Goal: Task Accomplishment & Management: Manage account settings

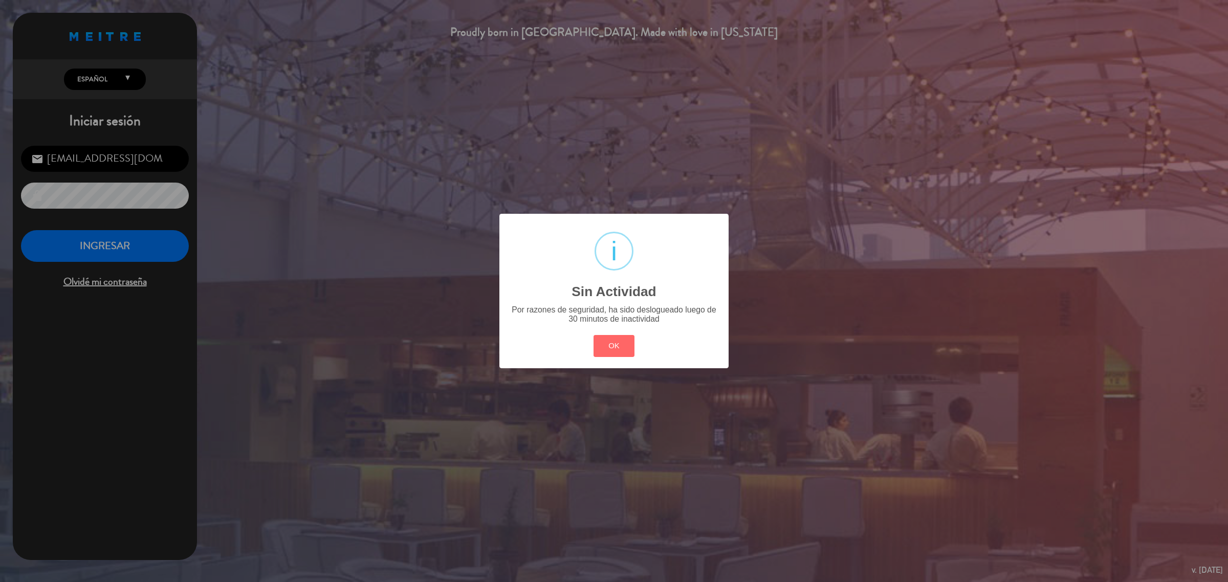
click at [602, 349] on button "OK" at bounding box center [614, 346] width 41 height 22
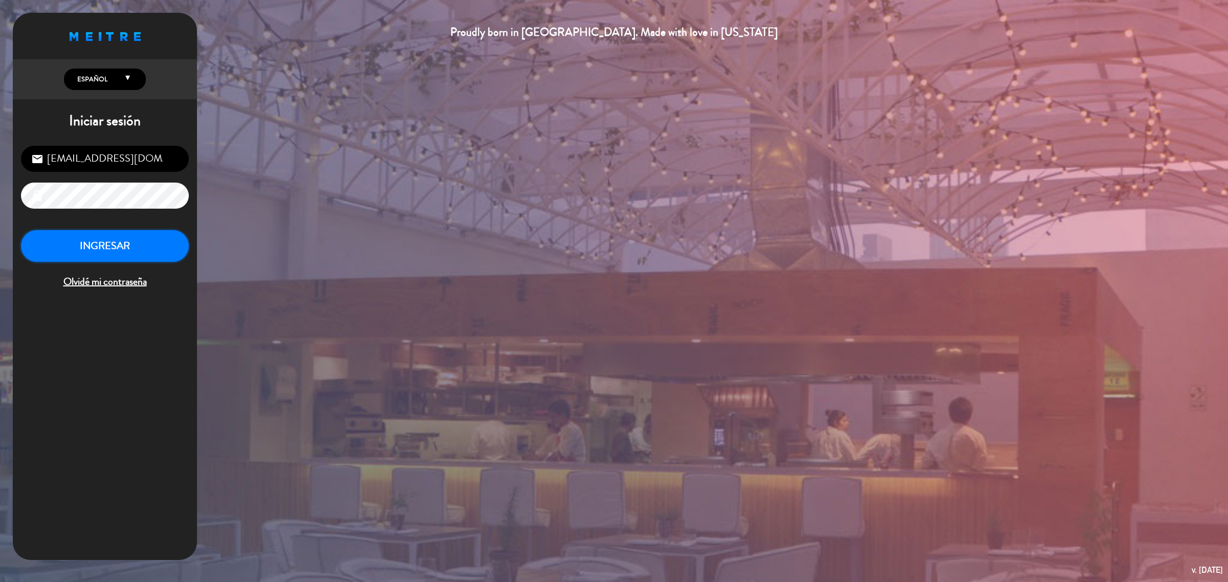
click at [118, 243] on button "INGRESAR" at bounding box center [105, 246] width 168 height 32
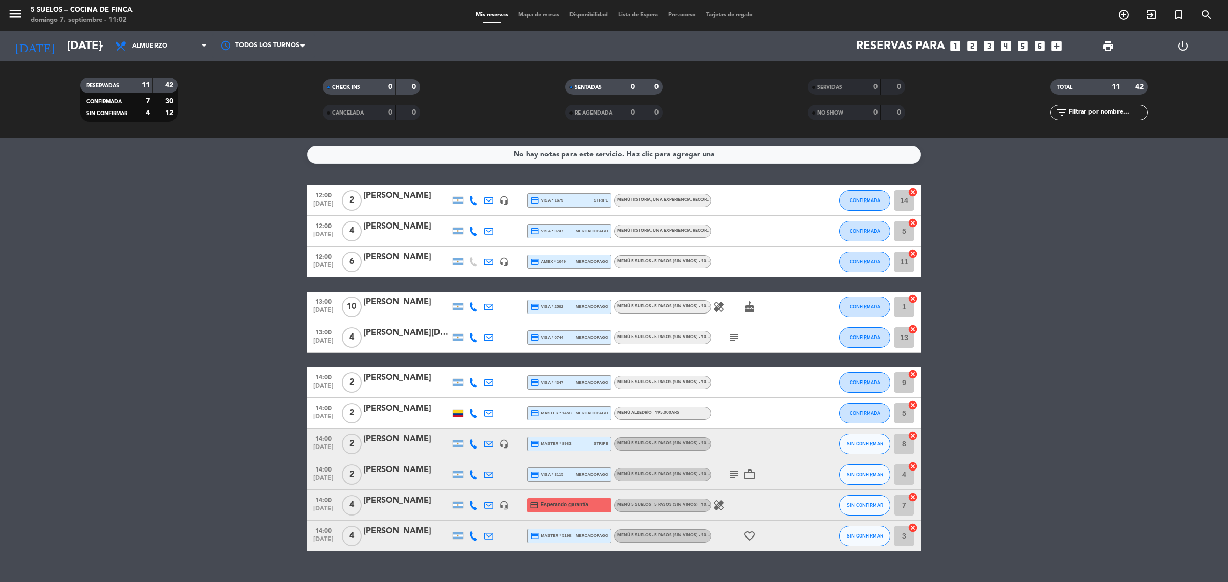
click at [3, 9] on div "menu 5 SUELOS – COCINA DE FINCA [DATE] 7. septiembre - 11:02" at bounding box center [153, 16] width 307 height 24
click at [10, 14] on icon "menu" at bounding box center [15, 13] width 15 height 15
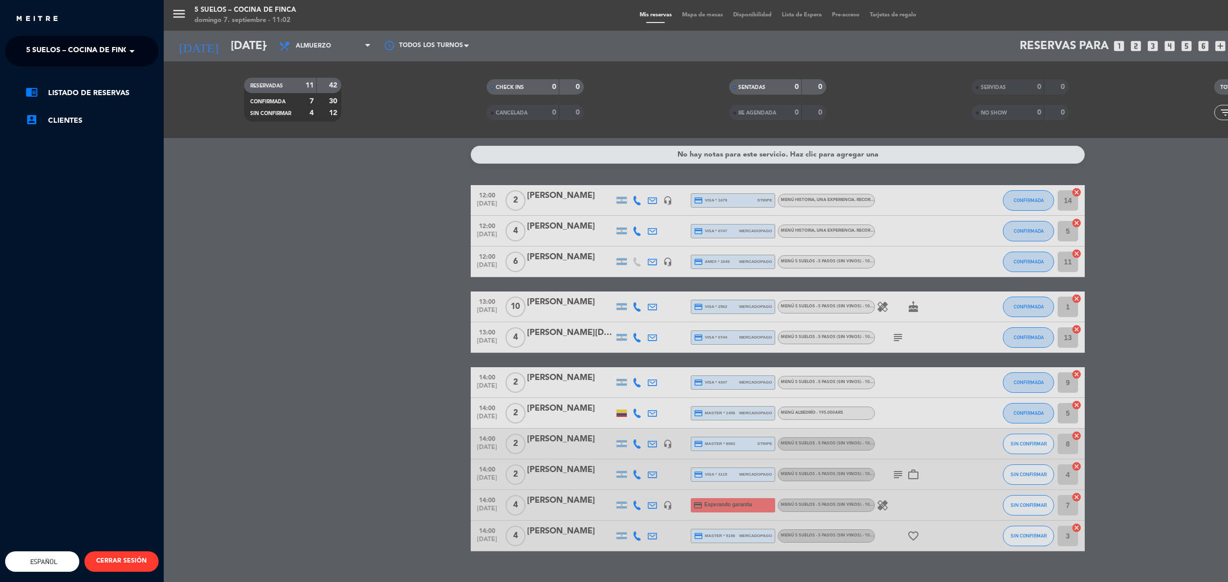
click at [43, 43] on span "5 SUELOS – COCINA DE FINCA" at bounding box center [79, 50] width 107 height 21
click at [73, 90] on span "FINCA VICTORIA – TURISMO" at bounding box center [60, 95] width 99 height 12
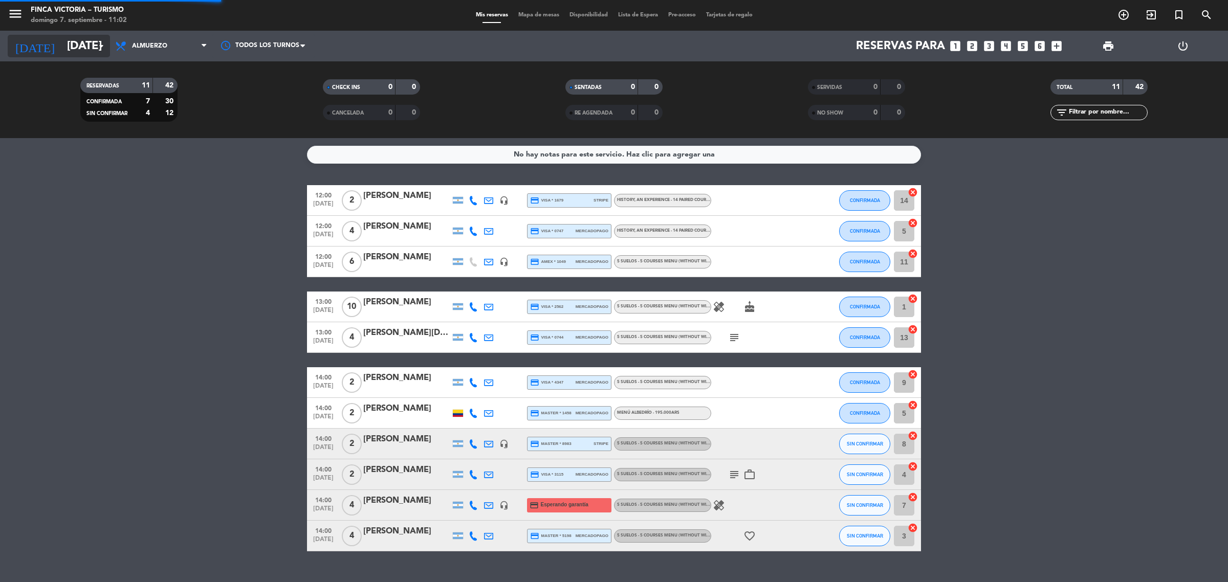
click at [91, 41] on input "[DATE]" at bounding box center [133, 46] width 143 height 23
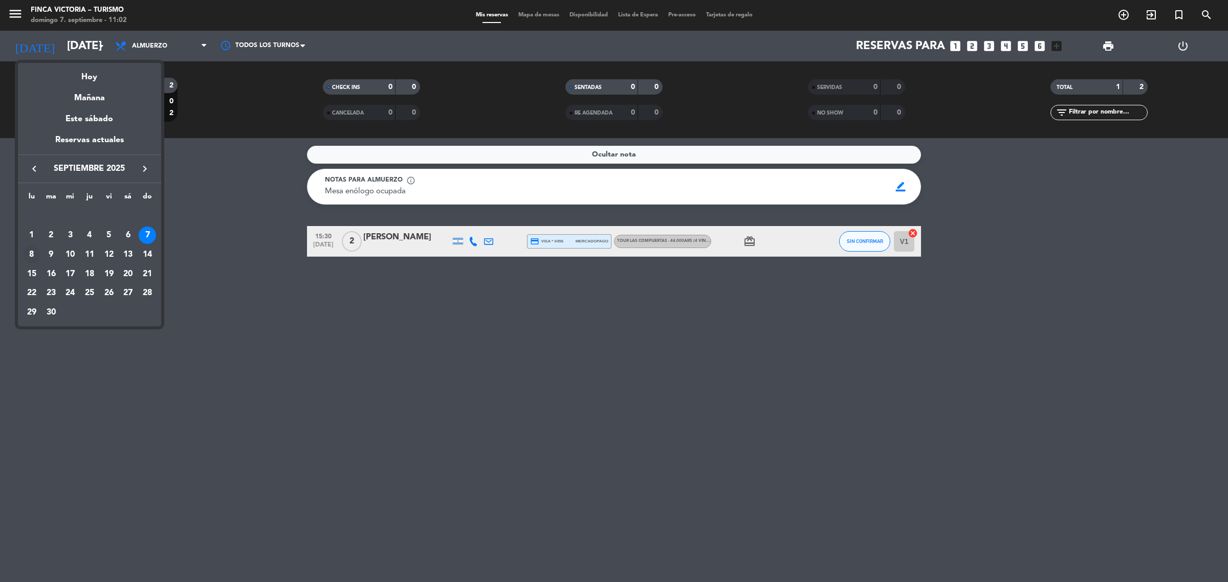
click at [32, 249] on div "8" at bounding box center [31, 254] width 17 height 17
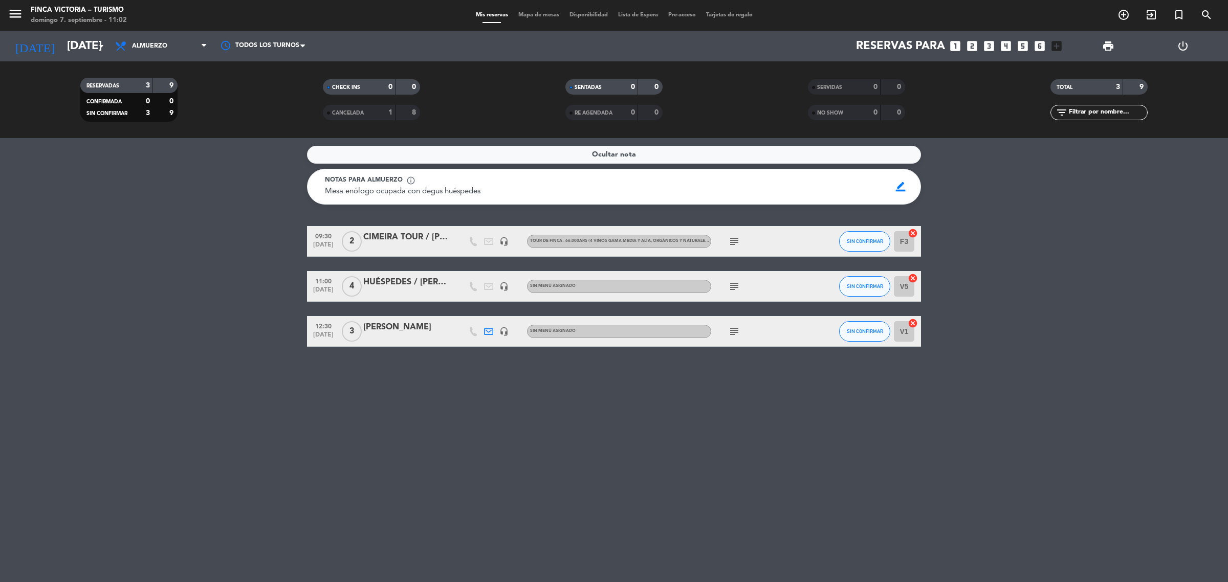
click at [217, 201] on service-notes "Ocultar nota Notas para almuerzo info_outline Mesa enólogo ocupada con degus hu…" at bounding box center [614, 175] width 1228 height 59
click at [62, 50] on input "[DATE]" at bounding box center [133, 46] width 143 height 23
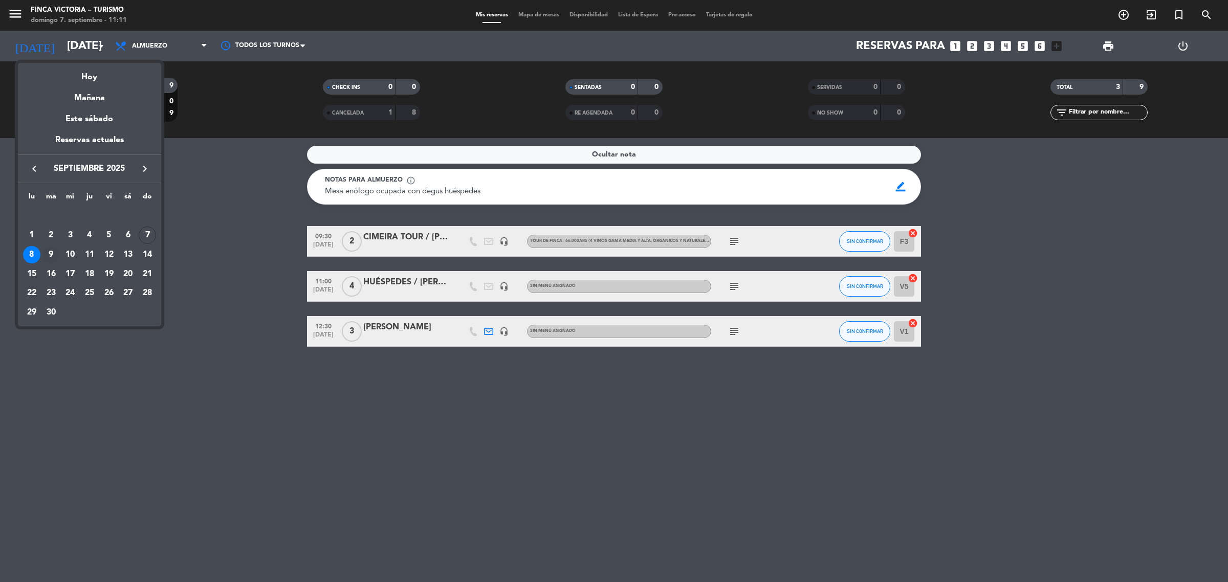
click at [50, 252] on div "9" at bounding box center [50, 254] width 17 height 17
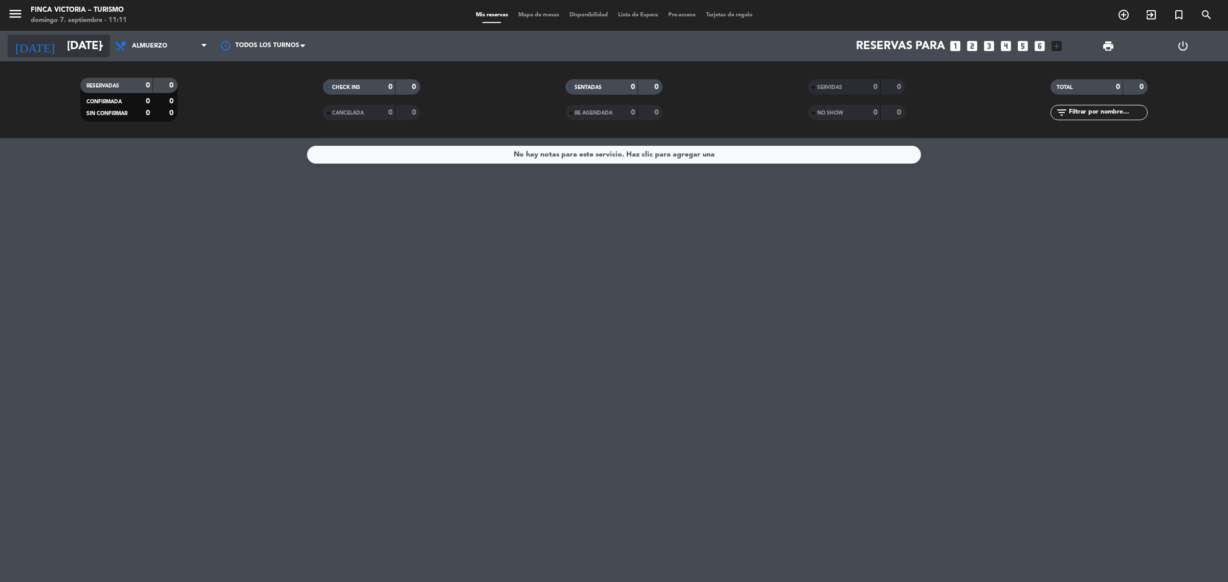
click at [62, 42] on input "[DATE]" at bounding box center [133, 46] width 143 height 23
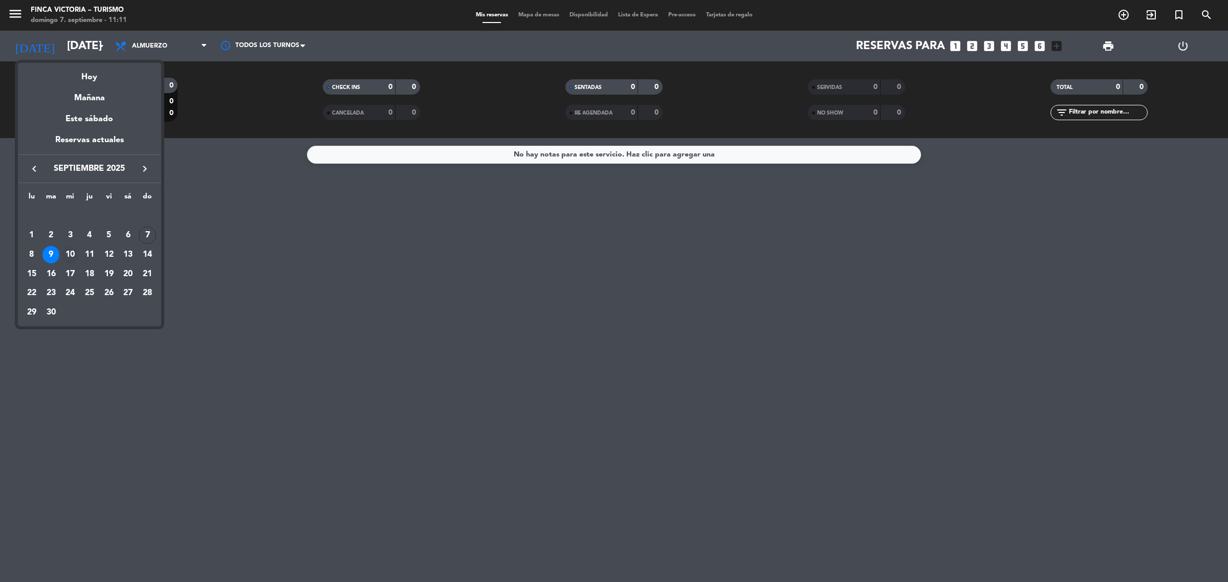
click at [72, 251] on div "10" at bounding box center [69, 254] width 17 height 17
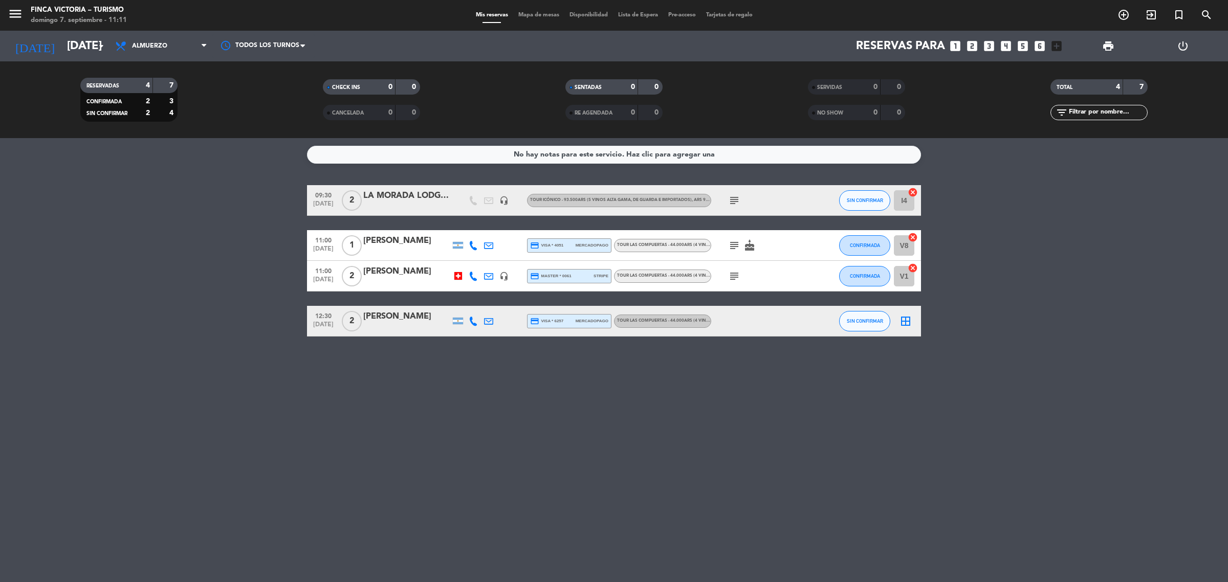
click at [239, 352] on div "No hay notas para este servicio. Haz clic para agregar una 09:30 [DATE] 2 LA MO…" at bounding box center [614, 360] width 1228 height 444
click at [80, 41] on input "[DATE]" at bounding box center [133, 46] width 143 height 23
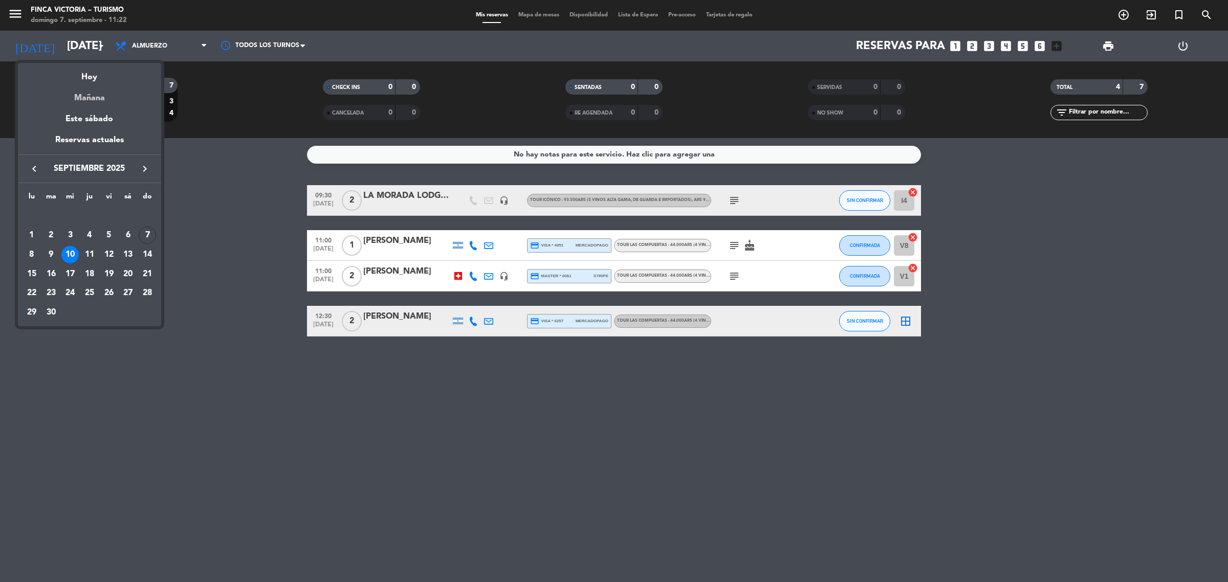
click at [88, 95] on div "Mañana" at bounding box center [89, 94] width 143 height 21
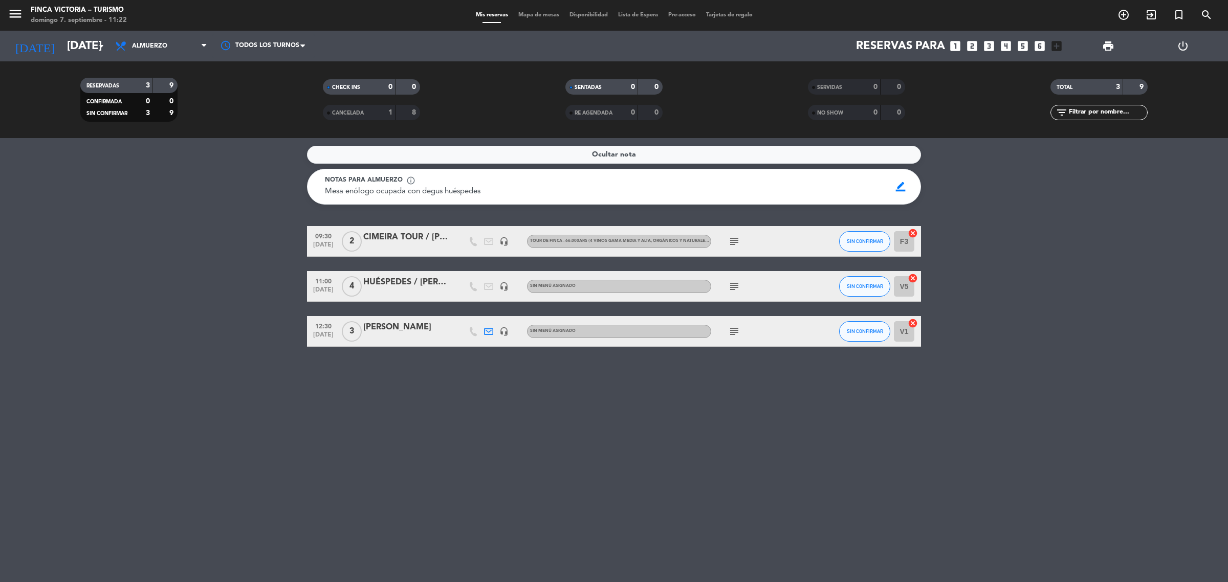
click at [736, 331] on icon "subject" at bounding box center [734, 331] width 12 height 12
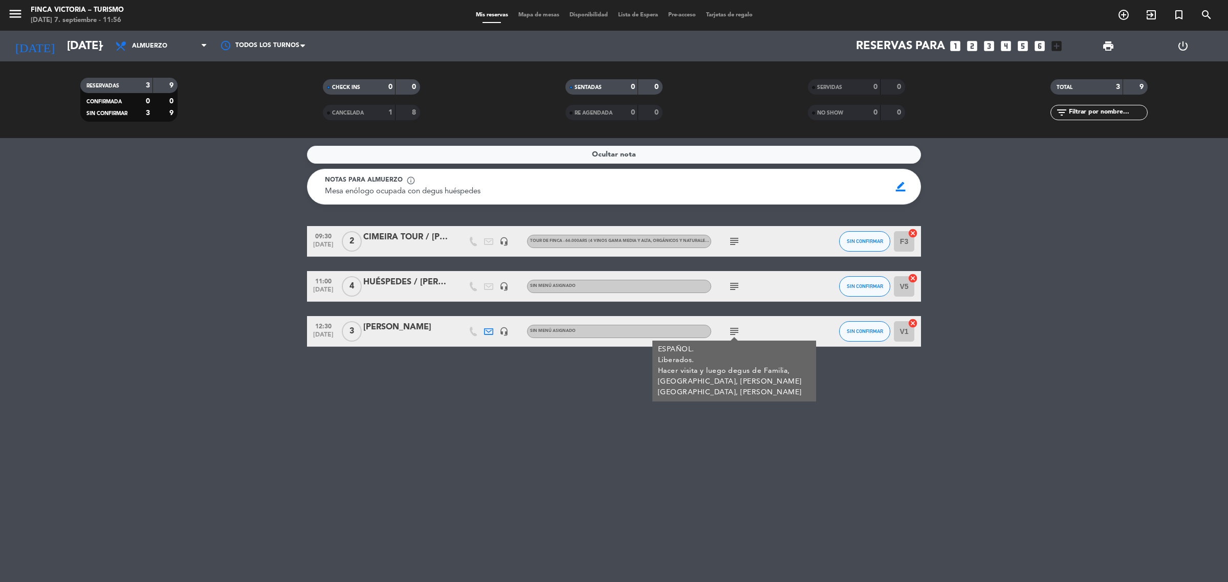
click at [1099, 353] on div "Ocultar nota Notas para almuerzo info_outline Mesa enólogo ocupada con degus hu…" at bounding box center [614, 360] width 1228 height 444
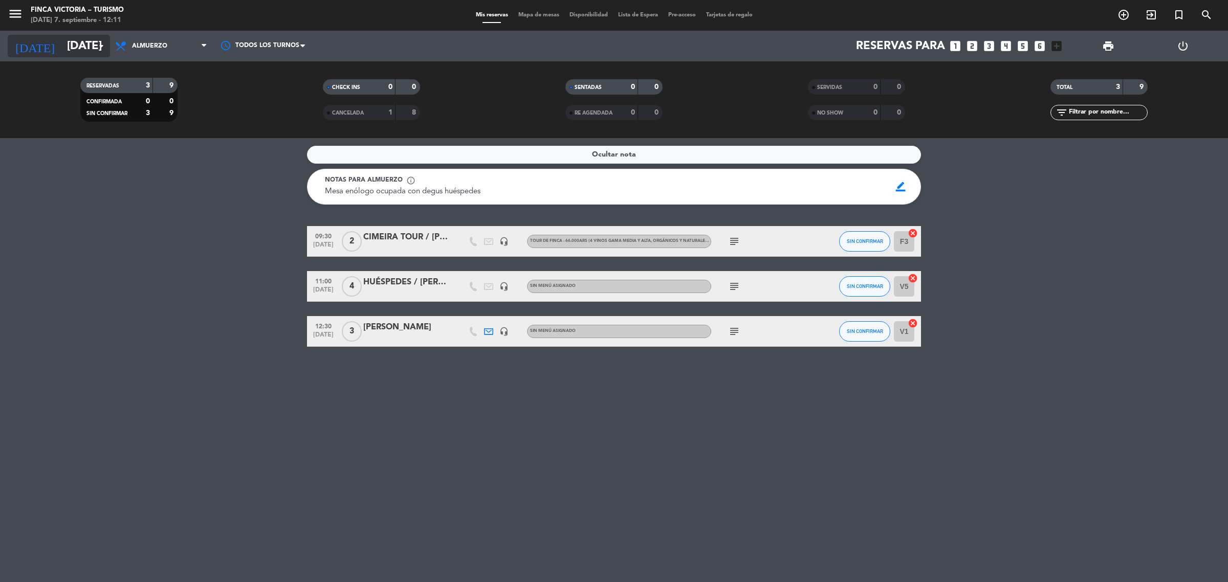
click at [80, 52] on input "[DATE]" at bounding box center [133, 46] width 143 height 23
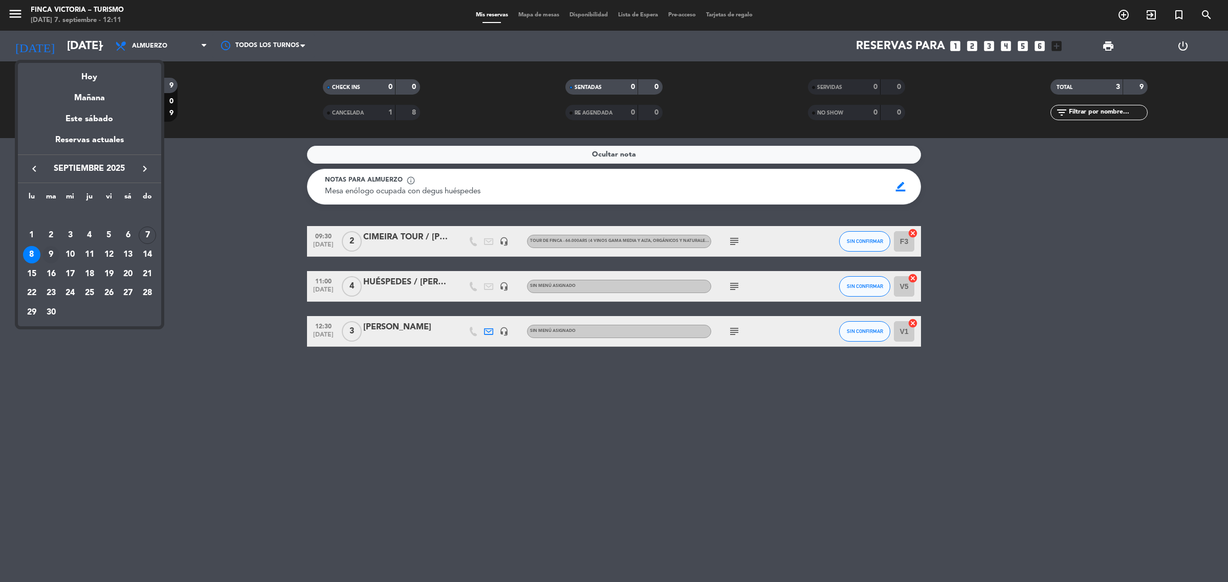
click at [49, 250] on div "9" at bounding box center [50, 254] width 17 height 17
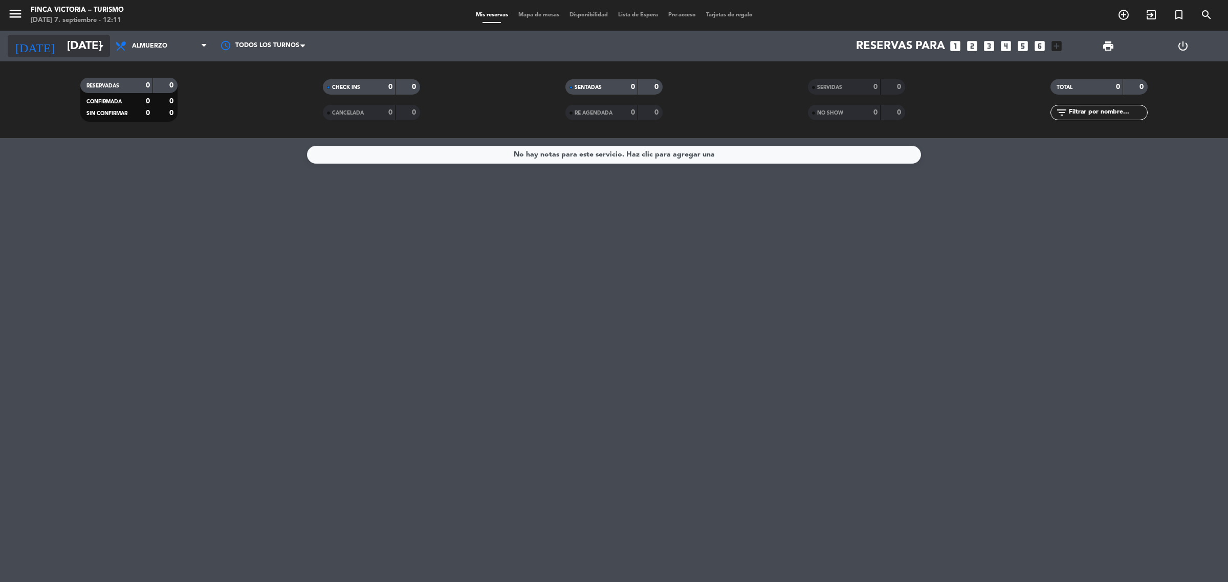
click at [95, 52] on input "[DATE]" at bounding box center [133, 46] width 143 height 23
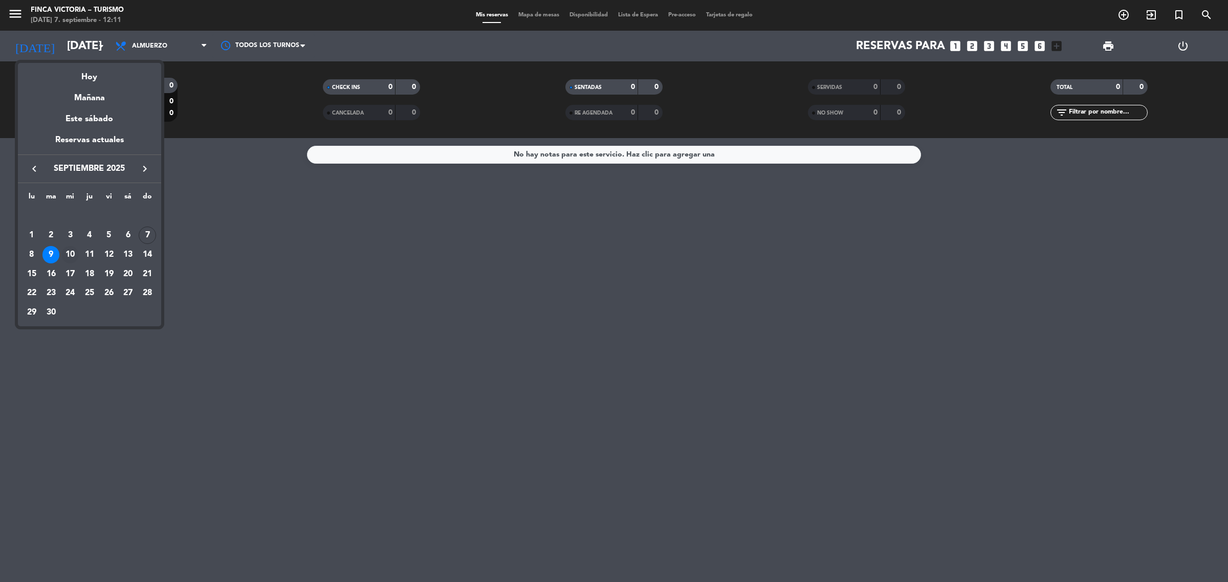
click at [70, 249] on div "10" at bounding box center [69, 254] width 17 height 17
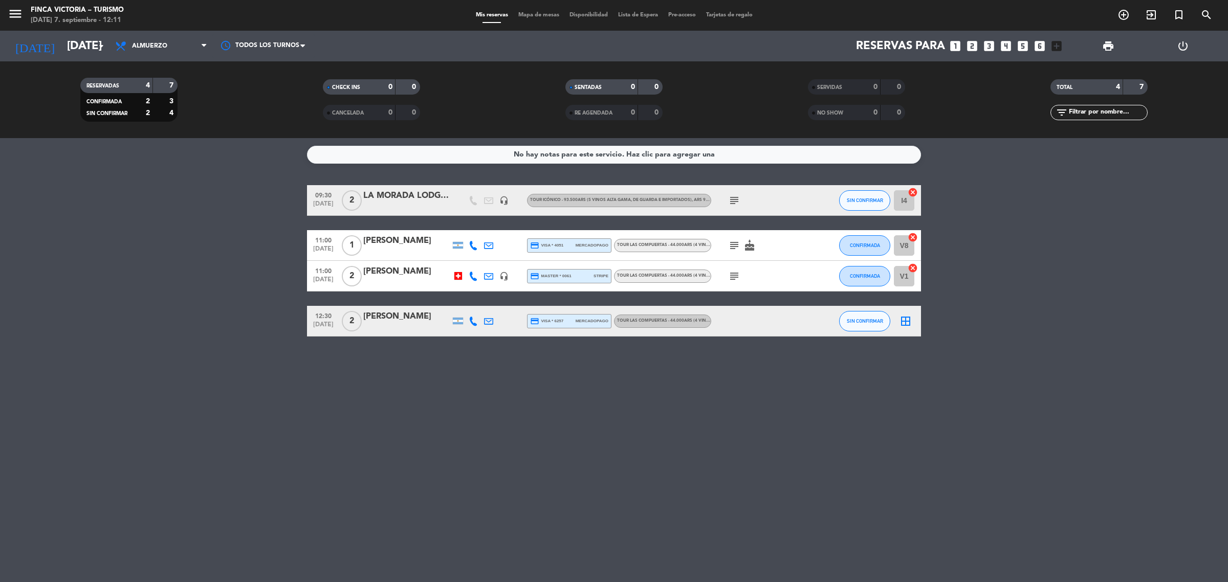
click at [733, 244] on icon "subject" at bounding box center [734, 245] width 12 height 12
click at [736, 279] on icon "subject" at bounding box center [734, 276] width 12 height 12
click at [515, 415] on div "No hay notas para este servicio. Haz clic para agregar una 09:30 [DATE] 2 LA MO…" at bounding box center [614, 360] width 1228 height 444
click at [62, 46] on input "[DATE]" at bounding box center [133, 46] width 143 height 23
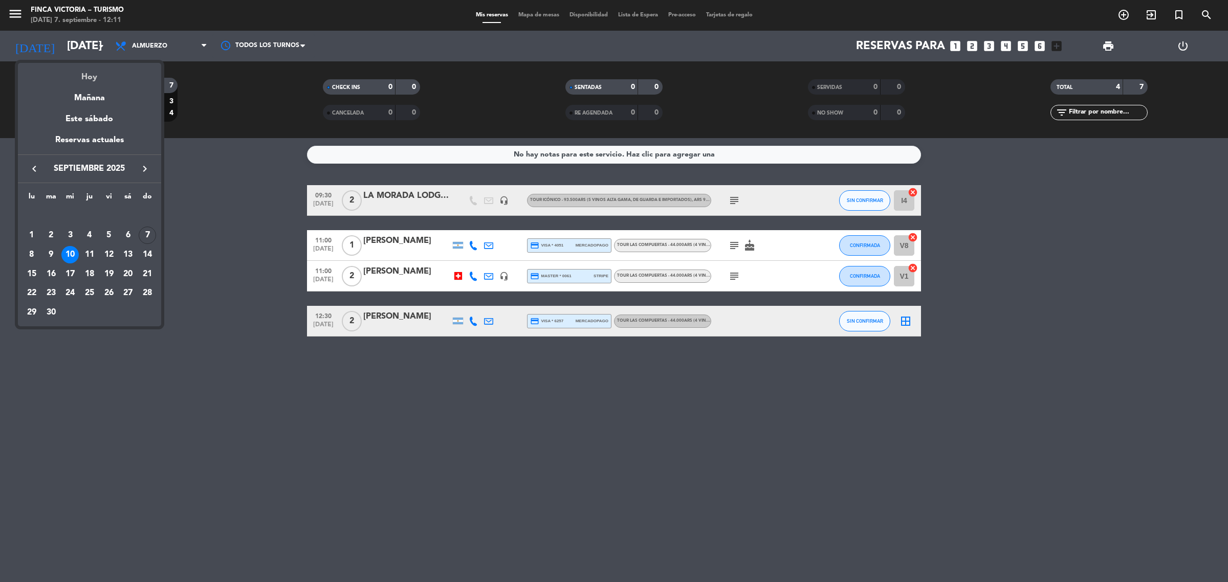
click at [88, 72] on div "Hoy" at bounding box center [89, 73] width 143 height 21
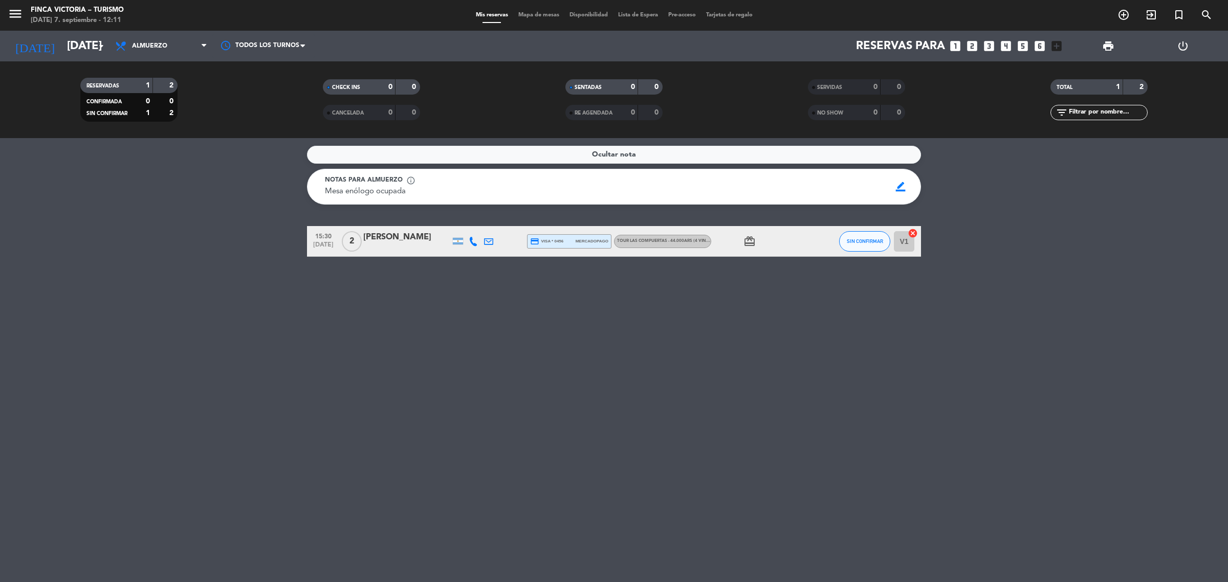
click at [746, 244] on icon "card_giftcard" at bounding box center [750, 241] width 12 height 12
click at [73, 48] on input "[DATE]" at bounding box center [133, 46] width 143 height 23
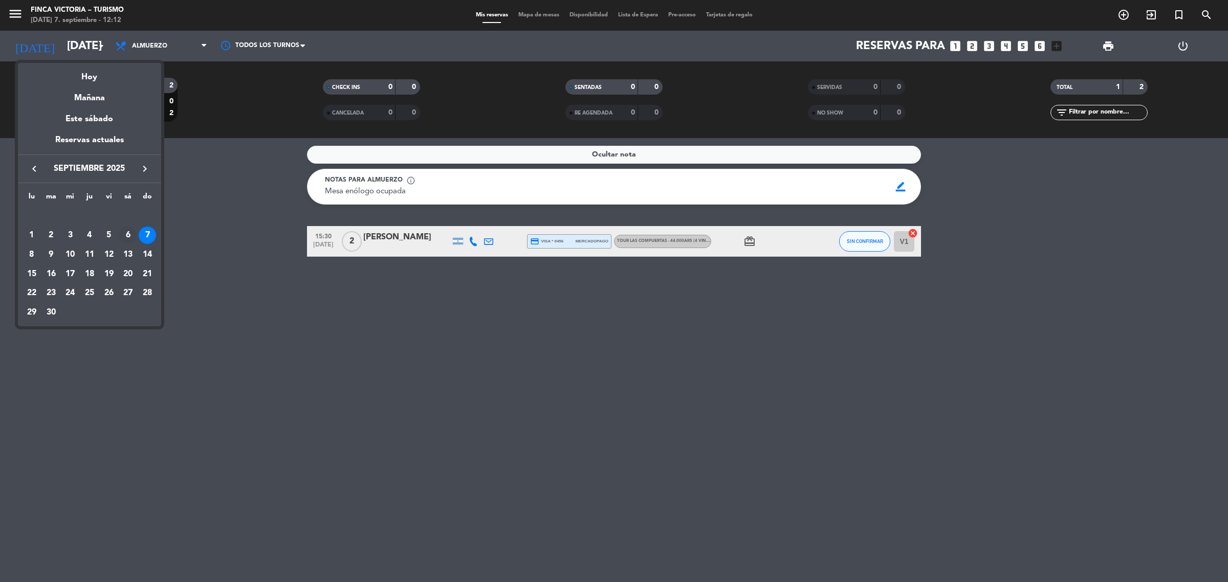
click at [132, 230] on div "6" at bounding box center [127, 235] width 17 height 17
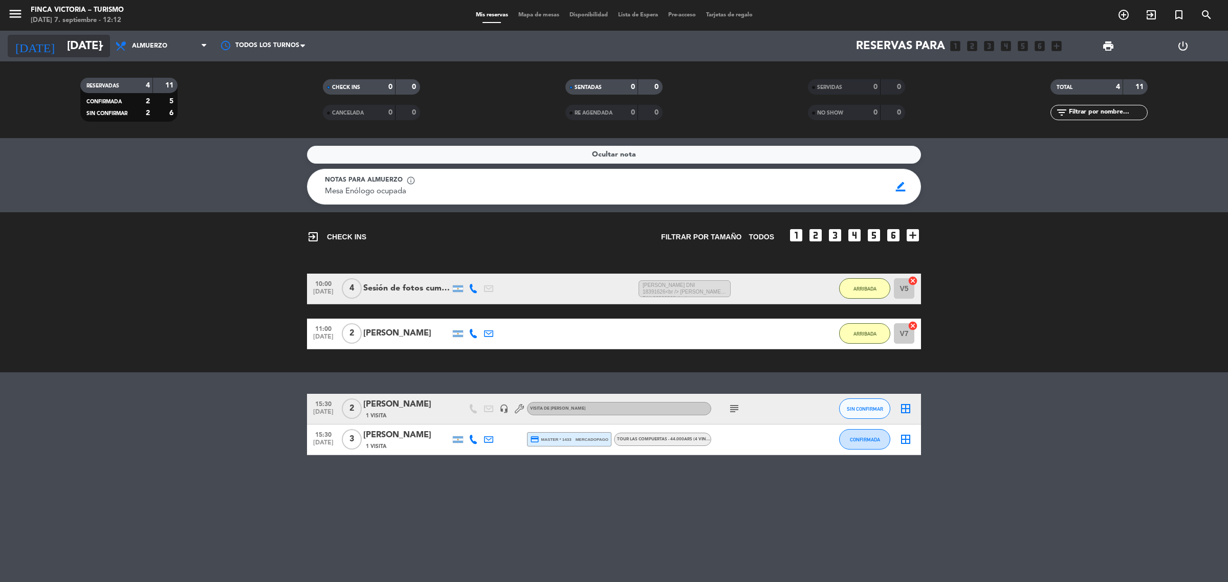
click at [62, 49] on input "[DATE]" at bounding box center [133, 46] width 143 height 23
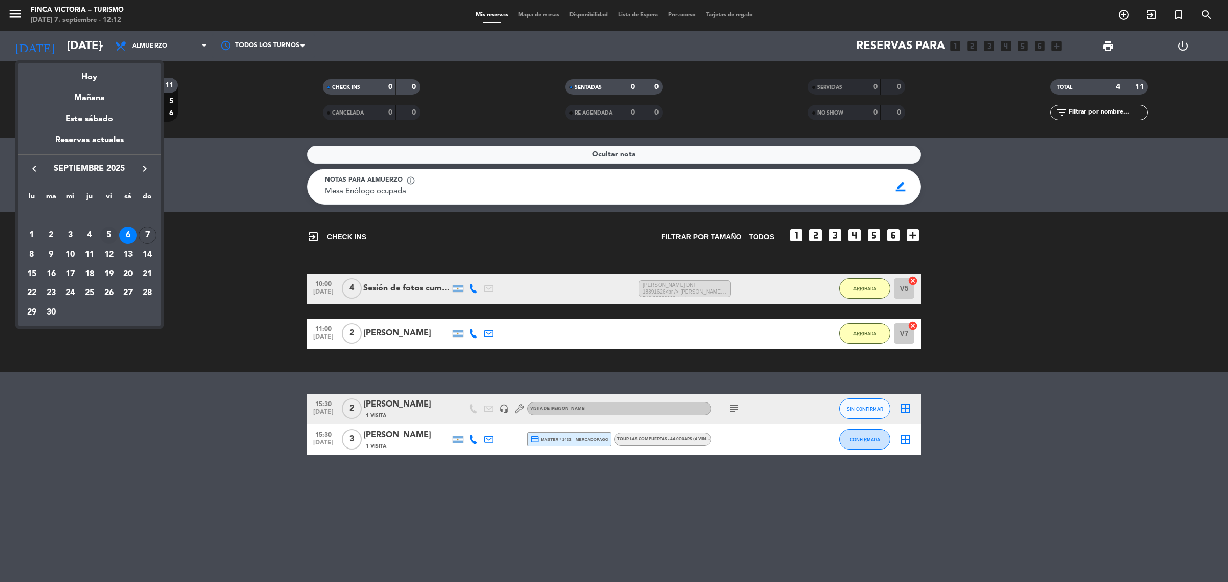
click at [113, 238] on div "5" at bounding box center [108, 235] width 17 height 17
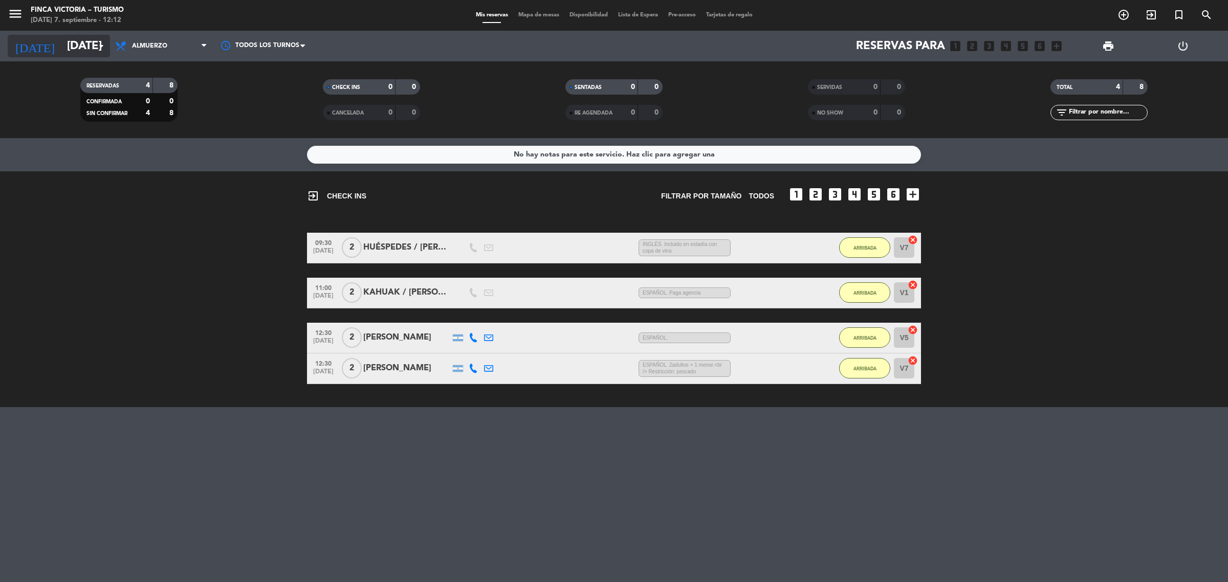
click at [71, 44] on input "[DATE]" at bounding box center [133, 46] width 143 height 23
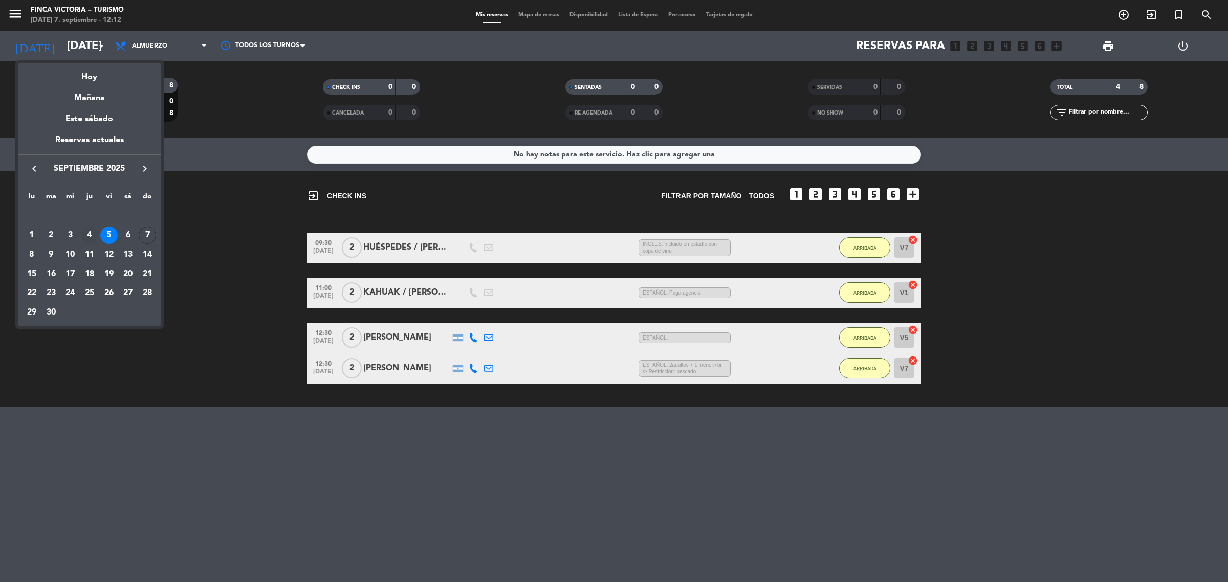
click at [93, 234] on div "4" at bounding box center [89, 235] width 17 height 17
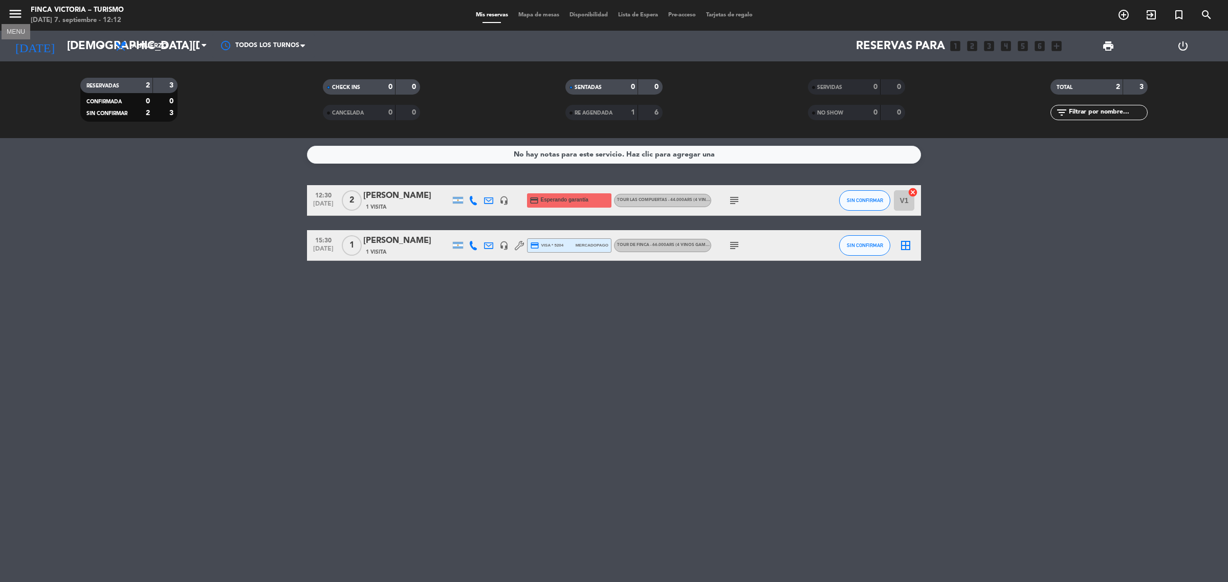
click at [18, 13] on icon "menu" at bounding box center [15, 13] width 15 height 15
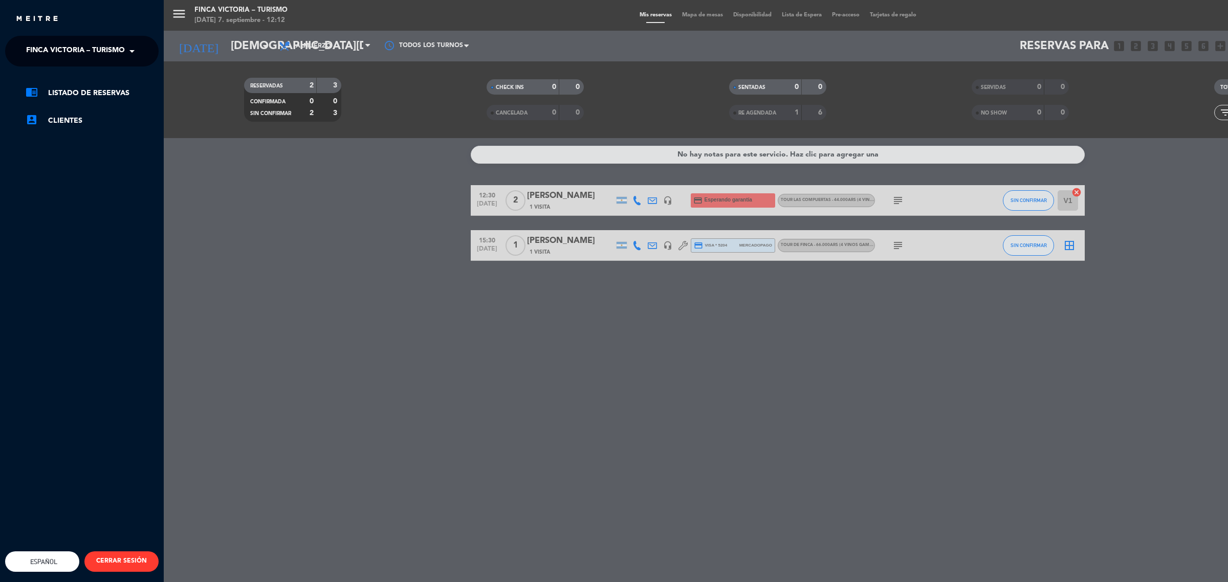
click at [277, 168] on div "menu FINCA VICTORIA – TURISMO [DATE] 7. septiembre - 12:12 Mis reservas Mapa de…" at bounding box center [778, 291] width 1228 height 582
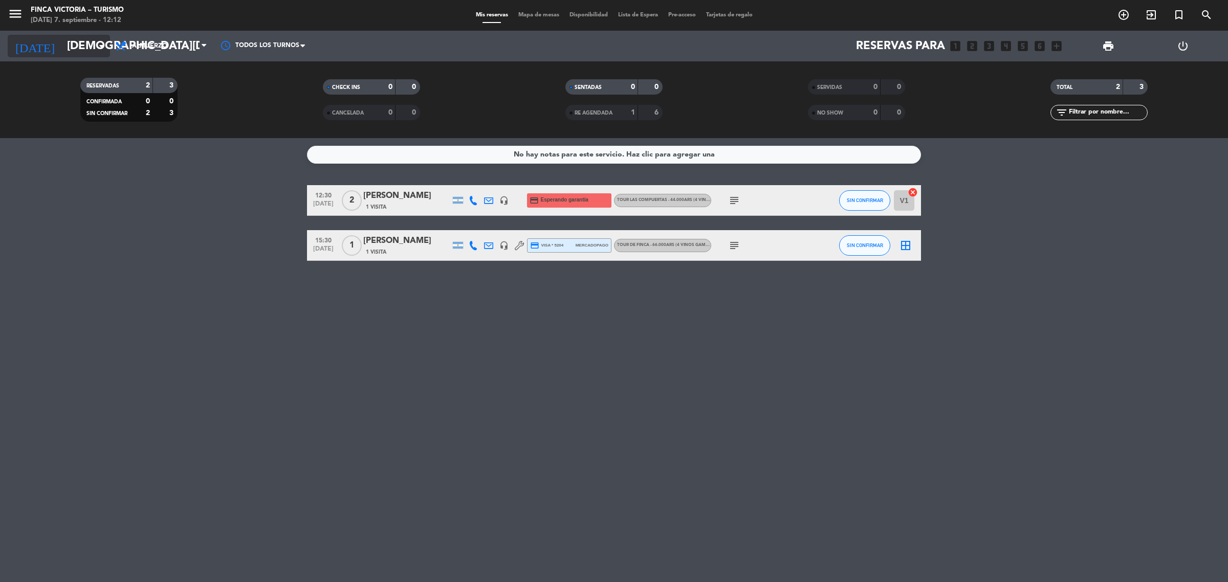
click at [62, 46] on input "[DEMOGRAPHIC_DATA][DATE]" at bounding box center [133, 46] width 143 height 23
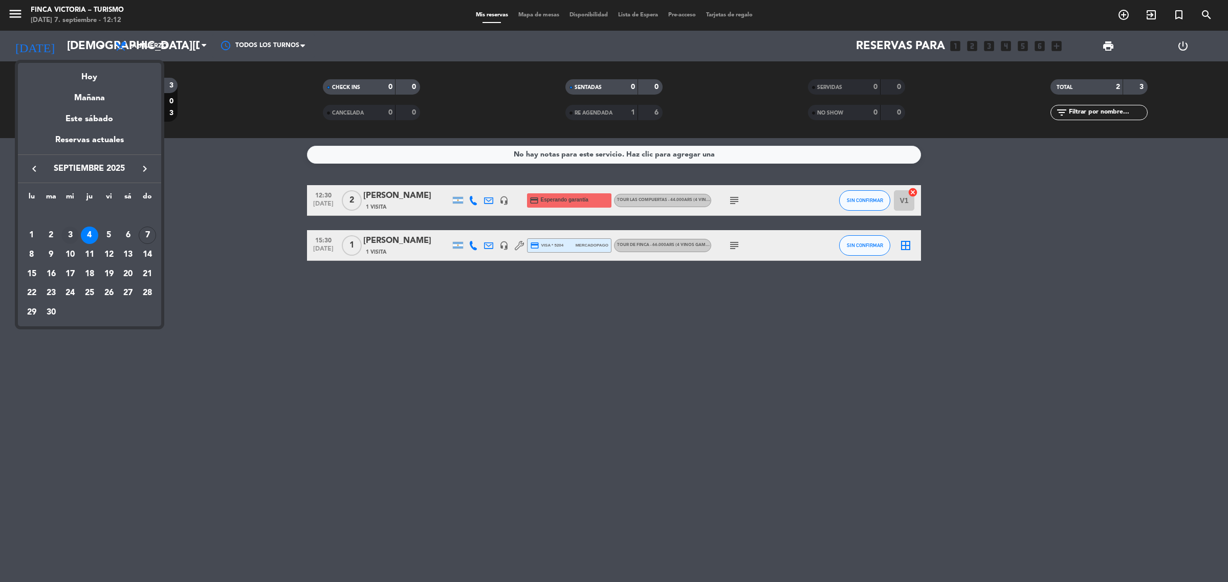
click at [68, 238] on div "3" at bounding box center [69, 235] width 17 height 17
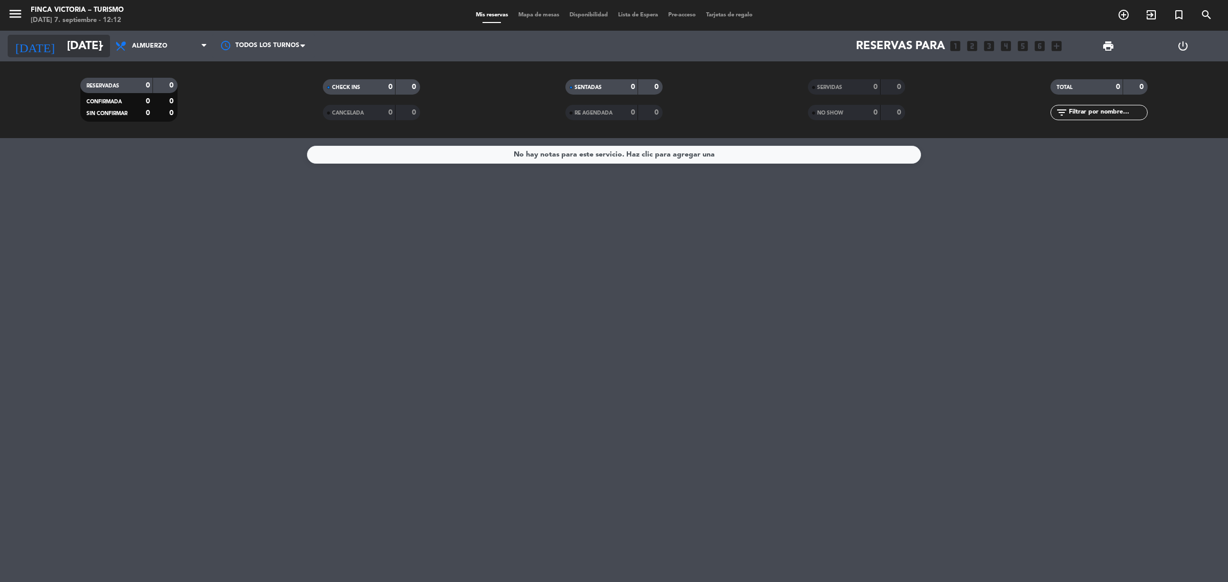
click at [62, 48] on input "[DATE]" at bounding box center [133, 46] width 143 height 23
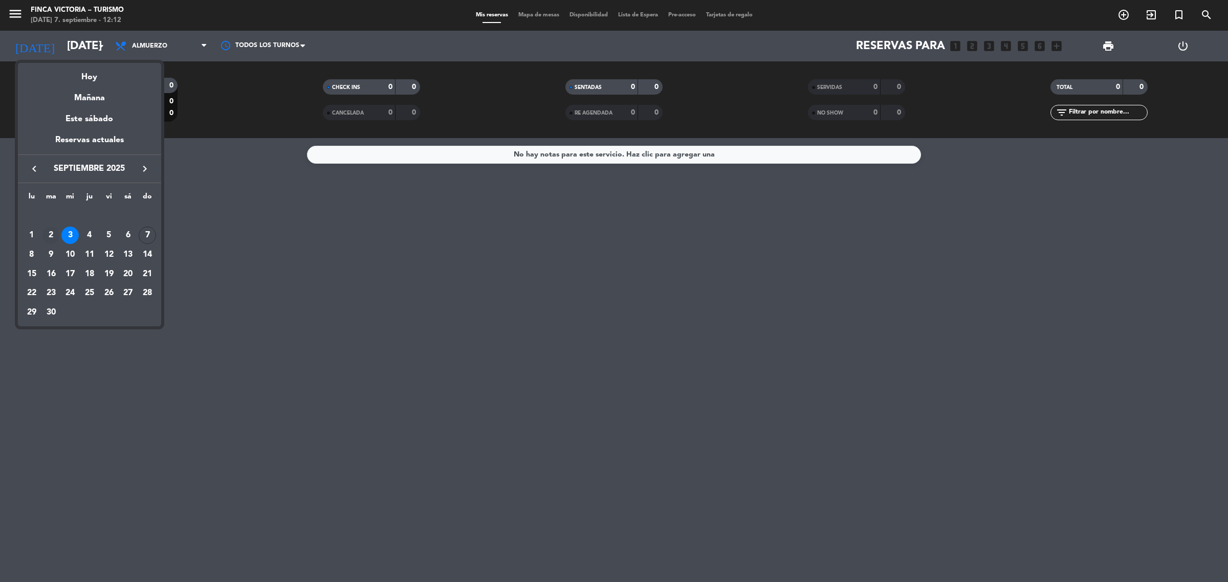
click at [49, 234] on div "2" at bounding box center [50, 235] width 17 height 17
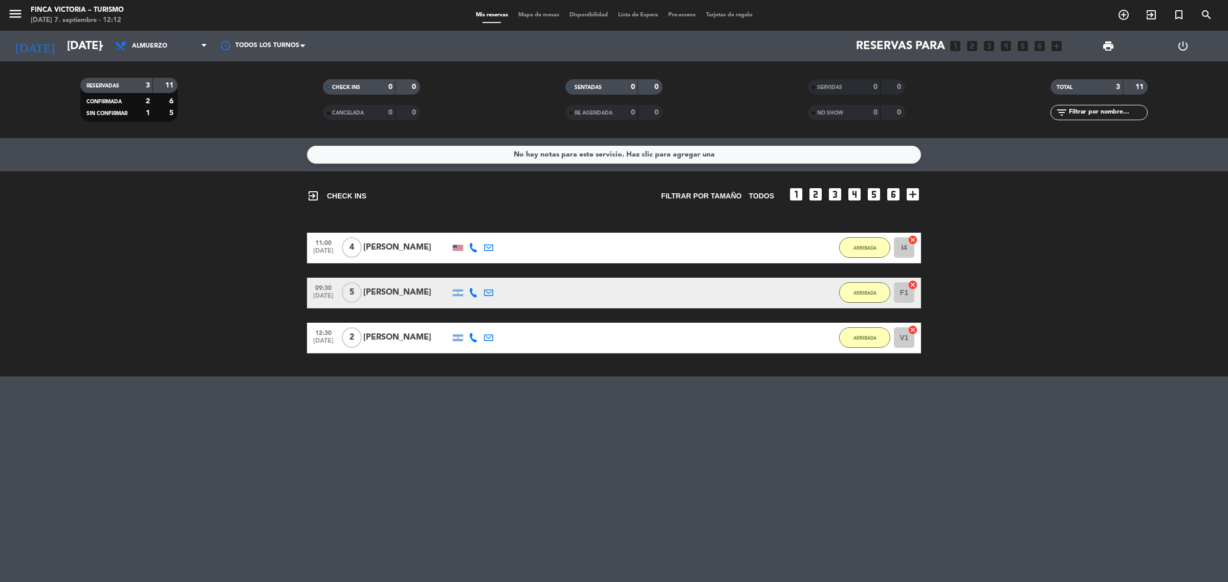
click at [51, 30] on div "menu FINCA VICTORIA – TURISMO [DATE] 7. septiembre - 12:12 Mis reservas Mapa de…" at bounding box center [614, 15] width 1228 height 31
click at [62, 48] on input "[DATE]" at bounding box center [133, 46] width 143 height 23
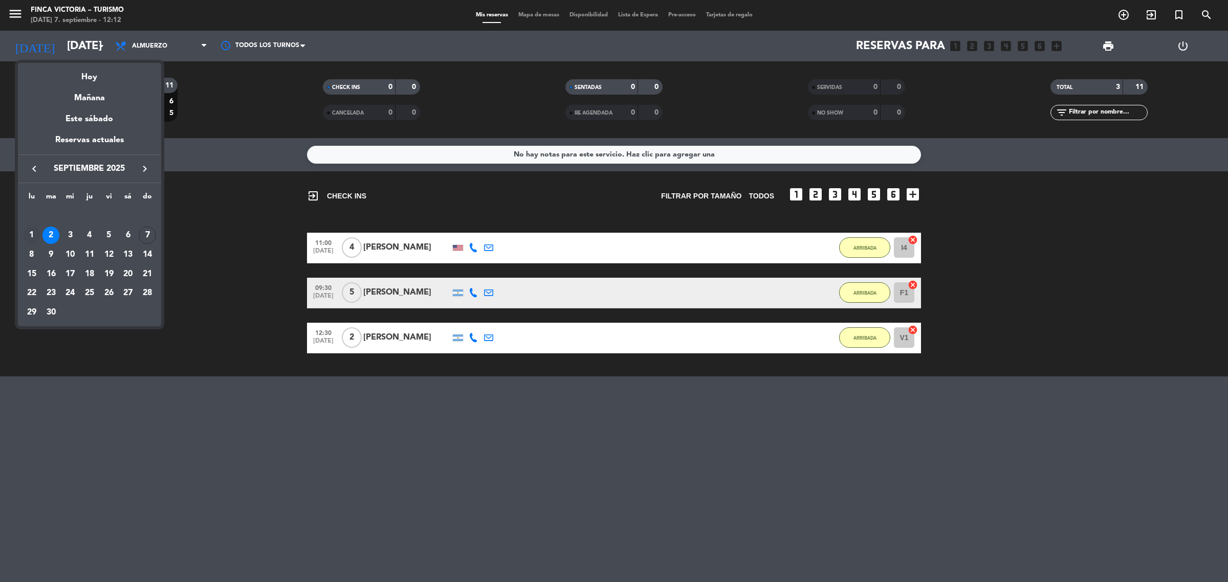
click at [32, 231] on div "1" at bounding box center [31, 235] width 17 height 17
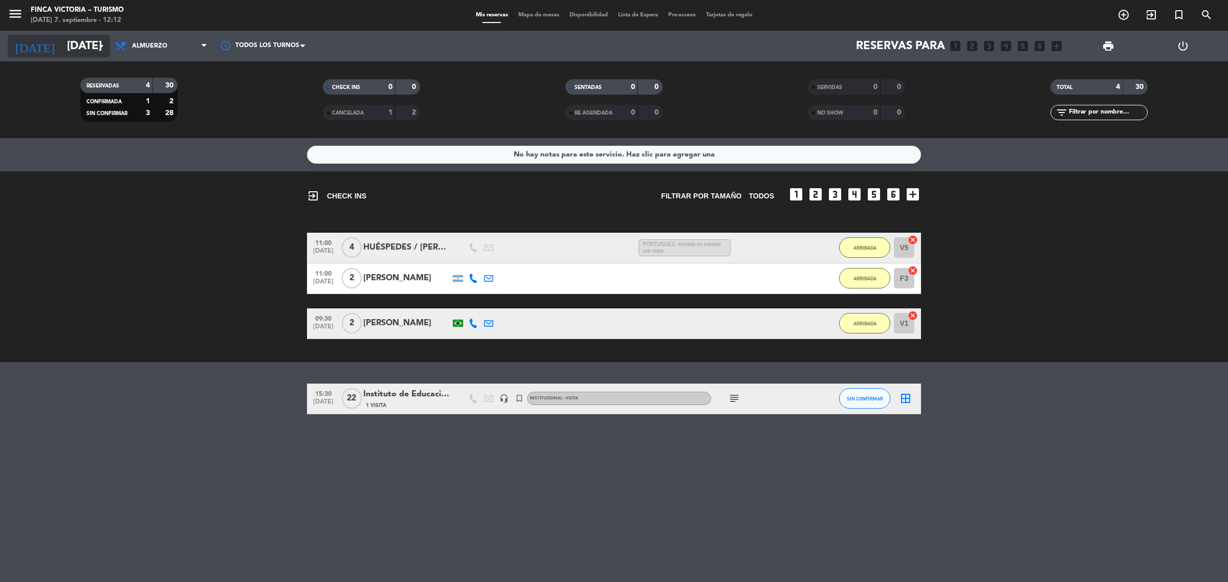
click at [62, 39] on input "[DATE]" at bounding box center [133, 46] width 143 height 23
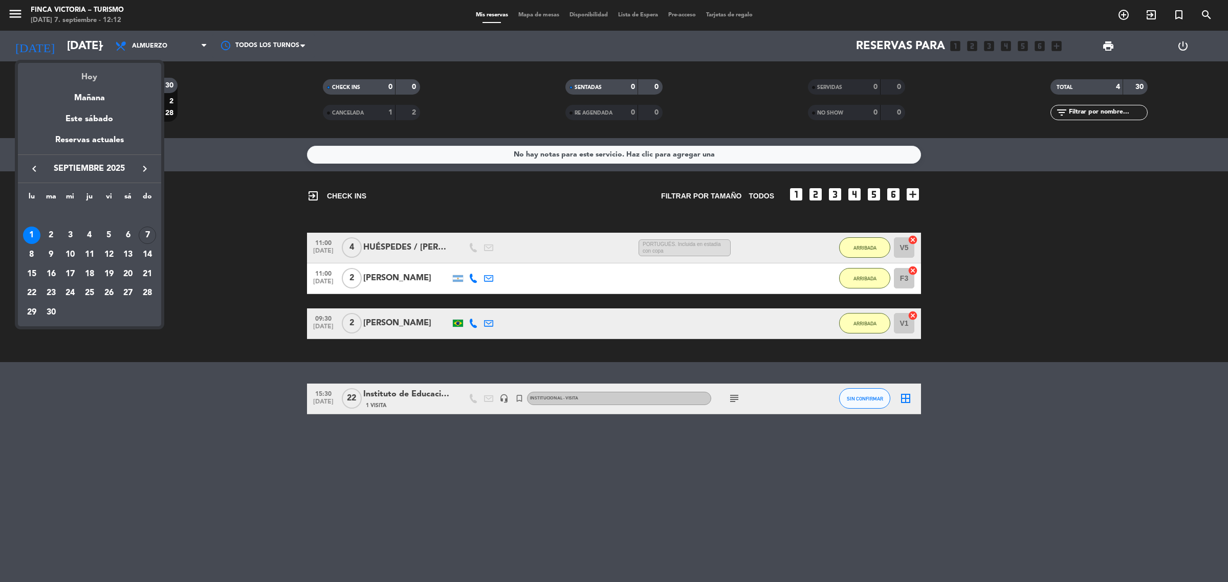
click at [69, 78] on div "Hoy" at bounding box center [89, 73] width 143 height 21
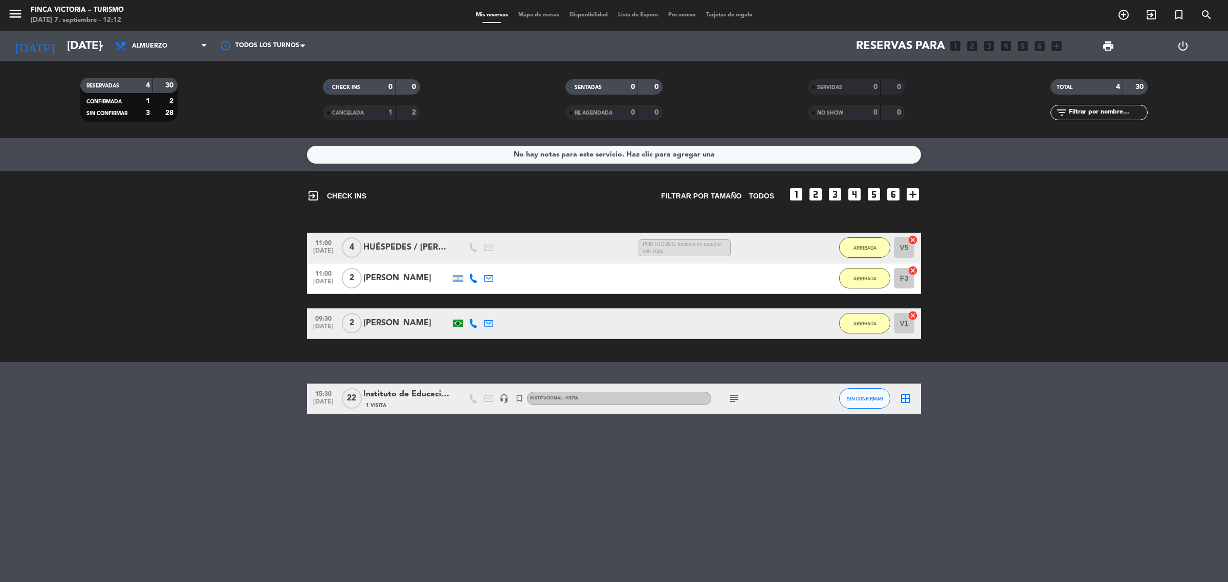
type input "[DATE]"
